Goal: Task Accomplishment & Management: Use online tool/utility

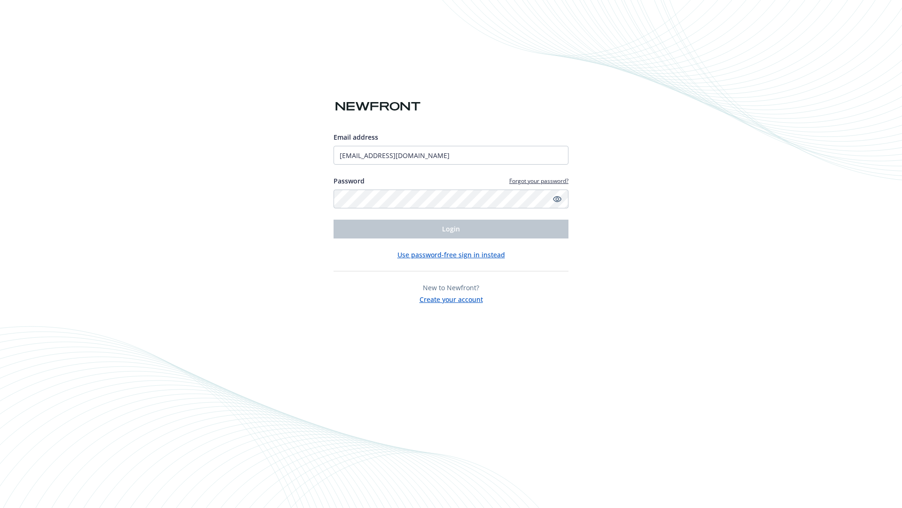
type input "[EMAIL_ADDRESS][DOMAIN_NAME]"
click at [451, 229] on span "Login" at bounding box center [451, 228] width 18 height 9
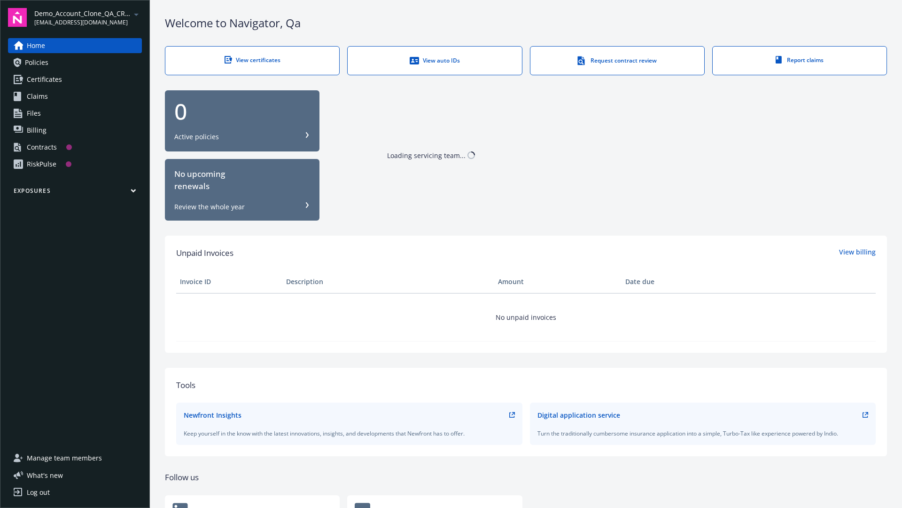
click at [88, 17] on span "Demo_Account_Clone_QA_CR_Tests_Prospect" at bounding box center [82, 13] width 96 height 10
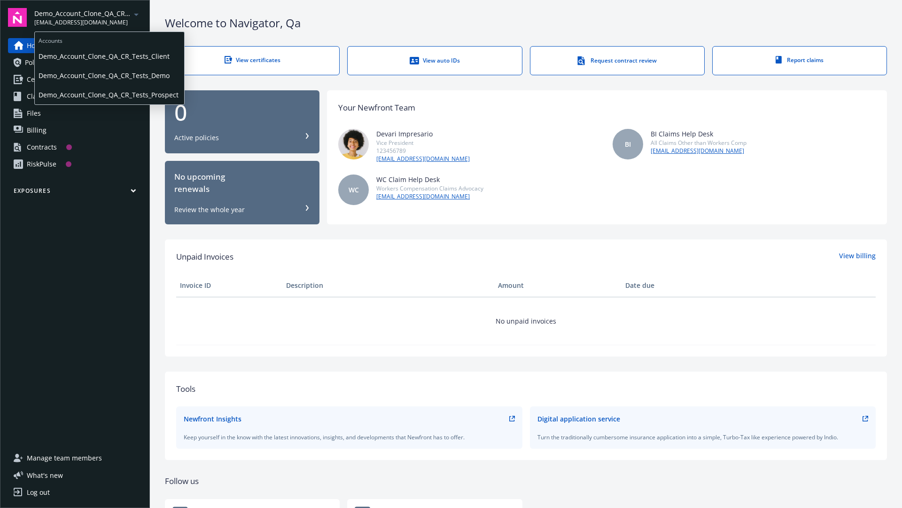
click at [109, 56] on span "Demo_Account_Clone_QA_CR_Tests_Client" at bounding box center [110, 56] width 142 height 19
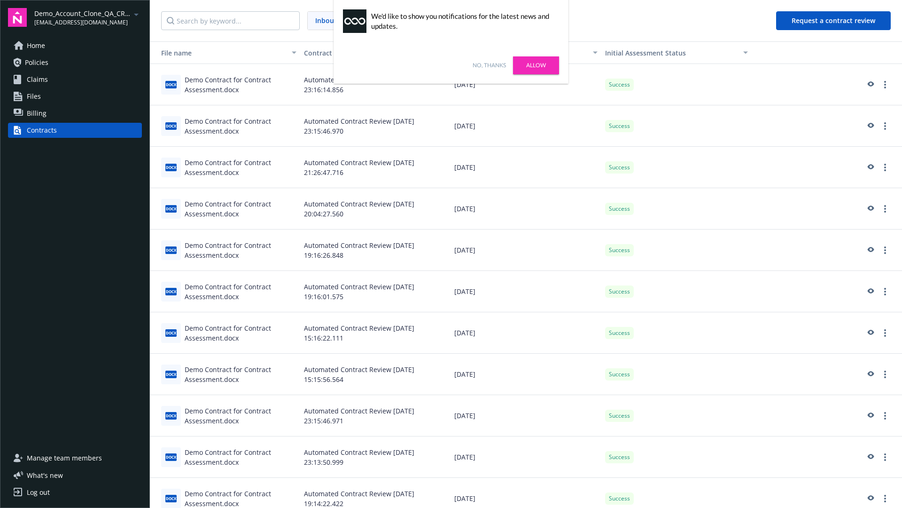
click at [489, 65] on link "No, thanks" at bounding box center [489, 65] width 33 height 8
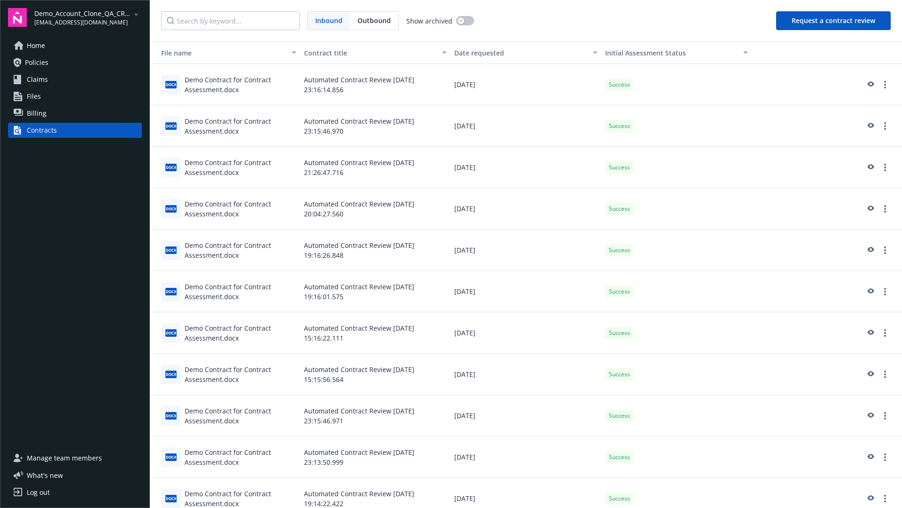
click at [834, 21] on button "Request a contract review" at bounding box center [833, 20] width 115 height 19
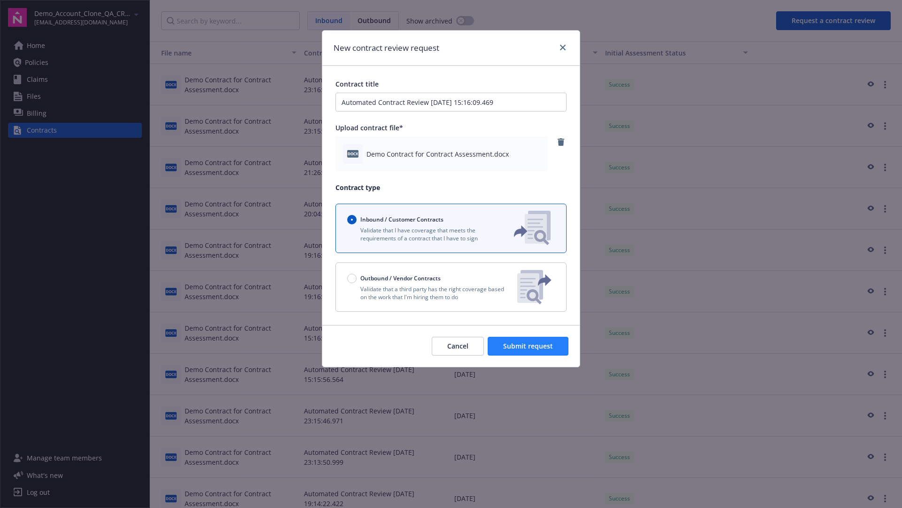
type input "Automated Contract Review 08-20-2025 15:16:09.469"
click at [529, 346] on span "Submit request" at bounding box center [528, 345] width 50 height 9
